Goal: Entertainment & Leisure: Consume media (video, audio)

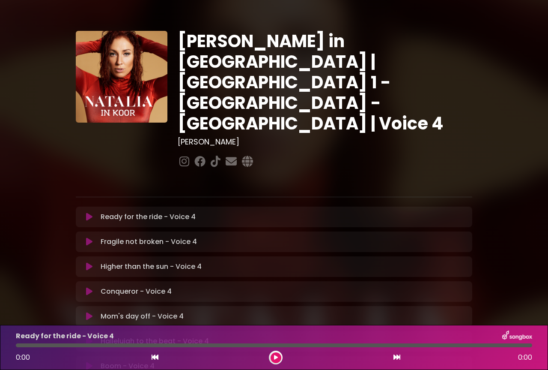
click at [88, 212] on icon at bounding box center [89, 216] width 6 height 9
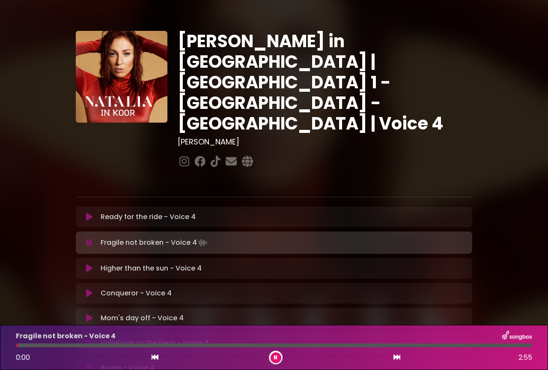
click at [88, 212] on icon at bounding box center [89, 216] width 6 height 9
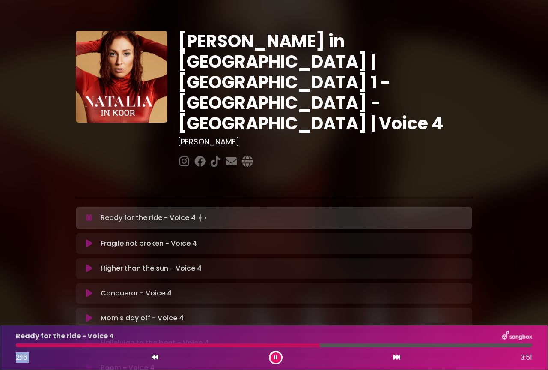
drag, startPoint x: 373, startPoint y: 346, endPoint x: 320, endPoint y: 348, distance: 52.7
click at [320, 348] on div "Ready for the ride - Voice 4 2:16 3:51" at bounding box center [274, 347] width 527 height 34
drag, startPoint x: 374, startPoint y: 345, endPoint x: 338, endPoint y: 347, distance: 35.7
click at [338, 347] on div "Ready for the ride - Voice 4 2:41 3:51" at bounding box center [274, 347] width 527 height 34
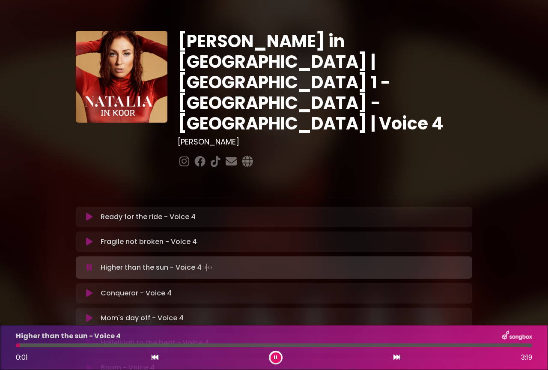
click at [87, 237] on icon at bounding box center [89, 241] width 6 height 9
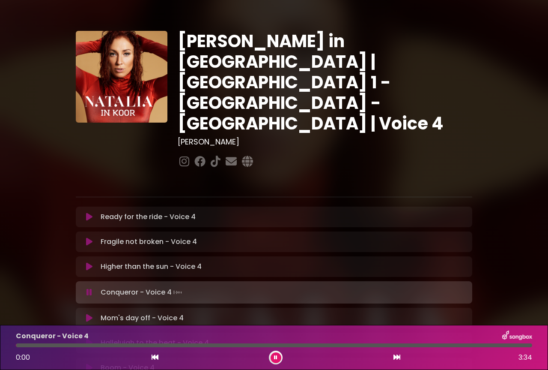
click at [89, 262] on icon at bounding box center [89, 266] width 6 height 9
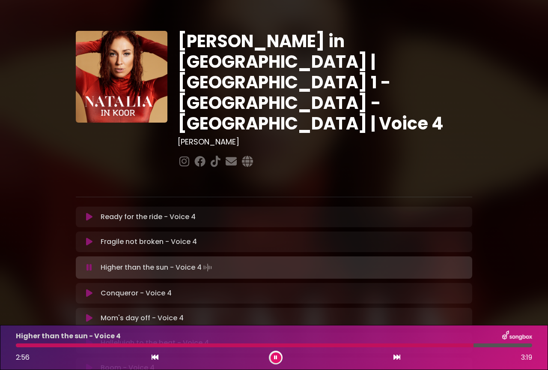
drag, startPoint x: 490, startPoint y: 345, endPoint x: 474, endPoint y: 348, distance: 16.5
click at [474, 348] on div "Higher than the sun - Voice 4 2:56 3:19" at bounding box center [274, 347] width 527 height 34
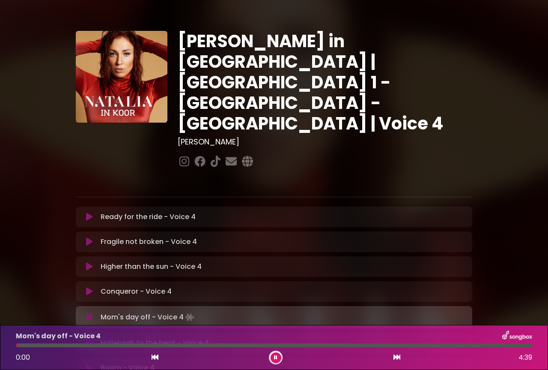
click at [89, 287] on icon at bounding box center [89, 291] width 6 height 9
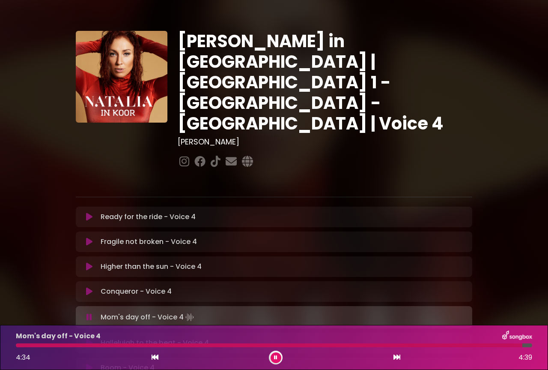
click at [89, 287] on icon at bounding box center [89, 291] width 6 height 9
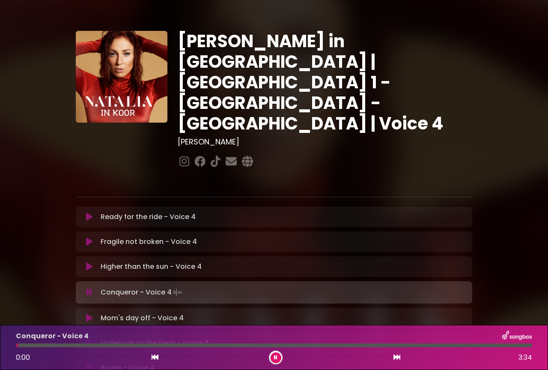
click at [87, 314] on icon at bounding box center [89, 318] width 6 height 9
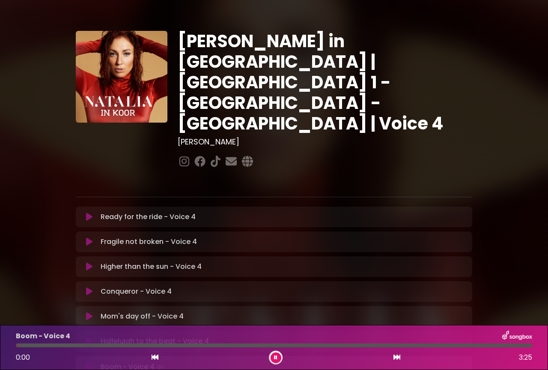
click at [87, 337] on icon at bounding box center [89, 341] width 6 height 9
click at [155, 355] on icon at bounding box center [155, 356] width 7 height 7
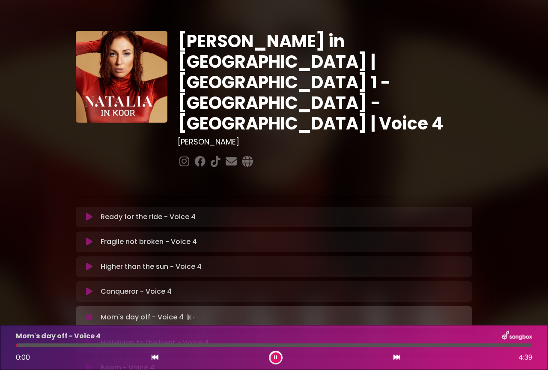
click at [88, 338] on icon at bounding box center [89, 342] width 6 height 9
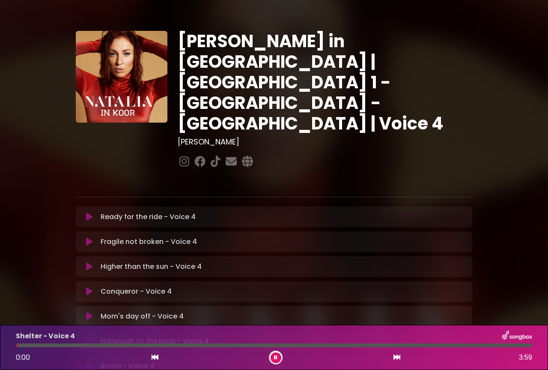
click at [154, 358] on icon at bounding box center [155, 356] width 7 height 7
click at [154, 356] on icon at bounding box center [155, 356] width 7 height 7
drag, startPoint x: 181, startPoint y: 346, endPoint x: 164, endPoint y: 349, distance: 17.5
click at [164, 349] on div "Shelter - Voice 4 1:08 3:59" at bounding box center [274, 347] width 527 height 34
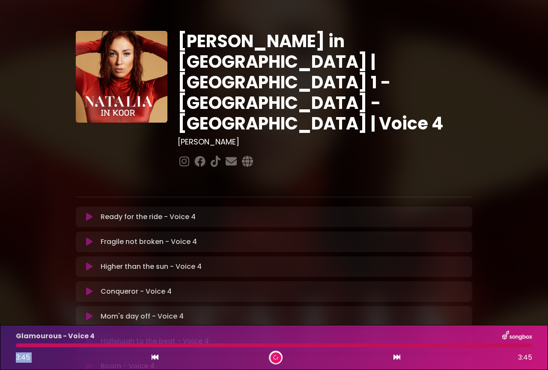
click at [153, 357] on icon at bounding box center [155, 356] width 7 height 7
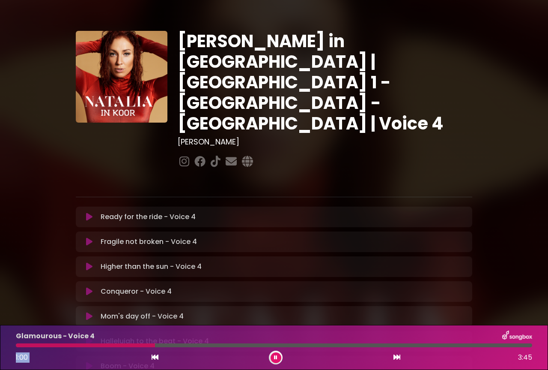
click at [153, 357] on icon at bounding box center [155, 356] width 7 height 7
click at [151, 358] on button at bounding box center [155, 357] width 8 height 11
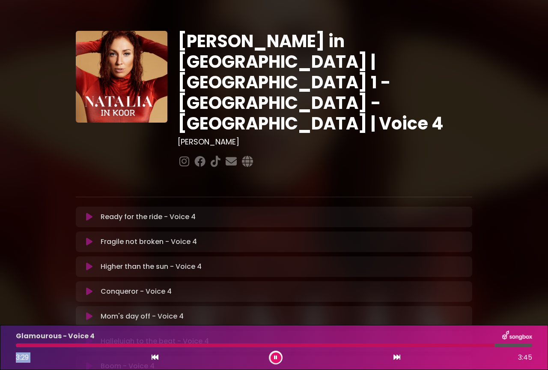
click at [395, 356] on icon at bounding box center [397, 356] width 7 height 7
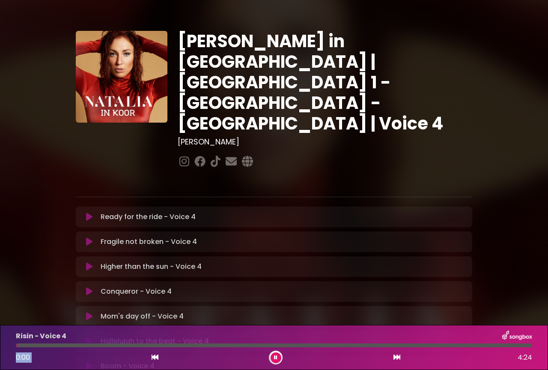
click at [155, 356] on icon at bounding box center [155, 356] width 7 height 7
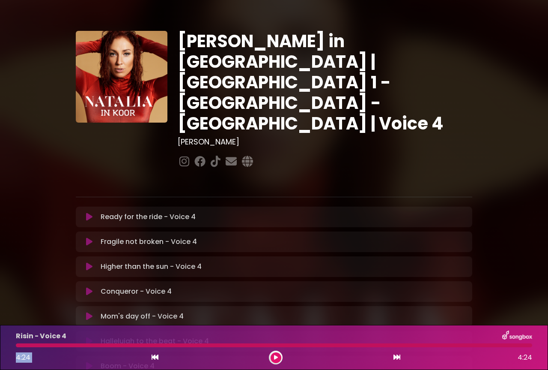
click at [157, 355] on icon at bounding box center [155, 356] width 7 height 7
click at [401, 357] on button at bounding box center [397, 357] width 8 height 11
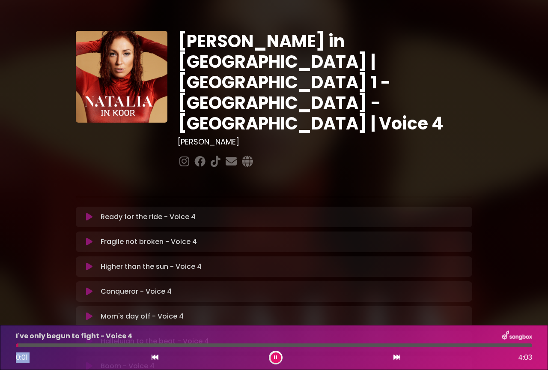
click at [401, 357] on button at bounding box center [397, 357] width 8 height 11
